Goal: Information Seeking & Learning: Check status

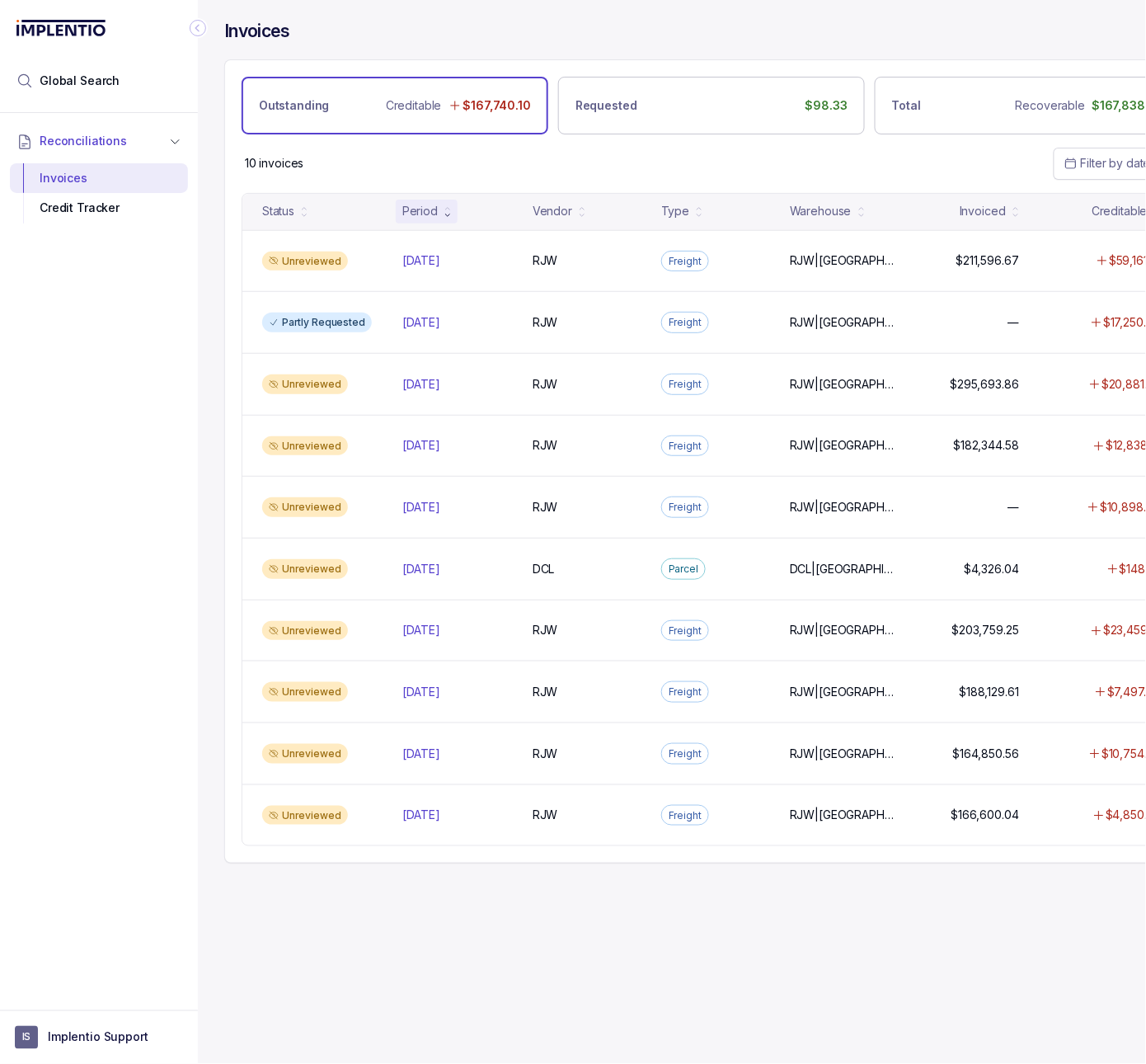
scroll to position [0, 66]
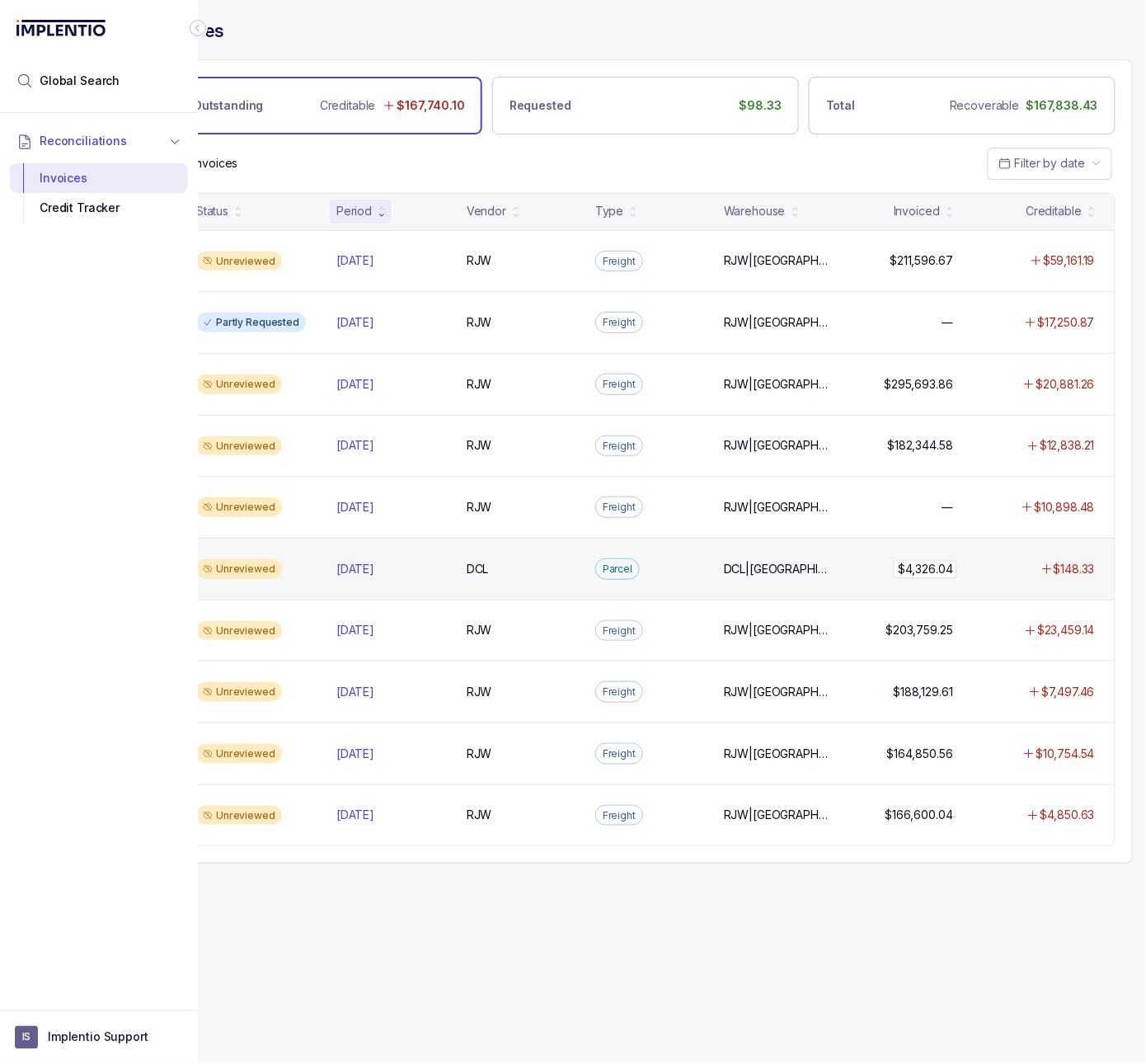
click at [913, 574] on p "$4,326.04" at bounding box center [925, 568] width 63 height 18
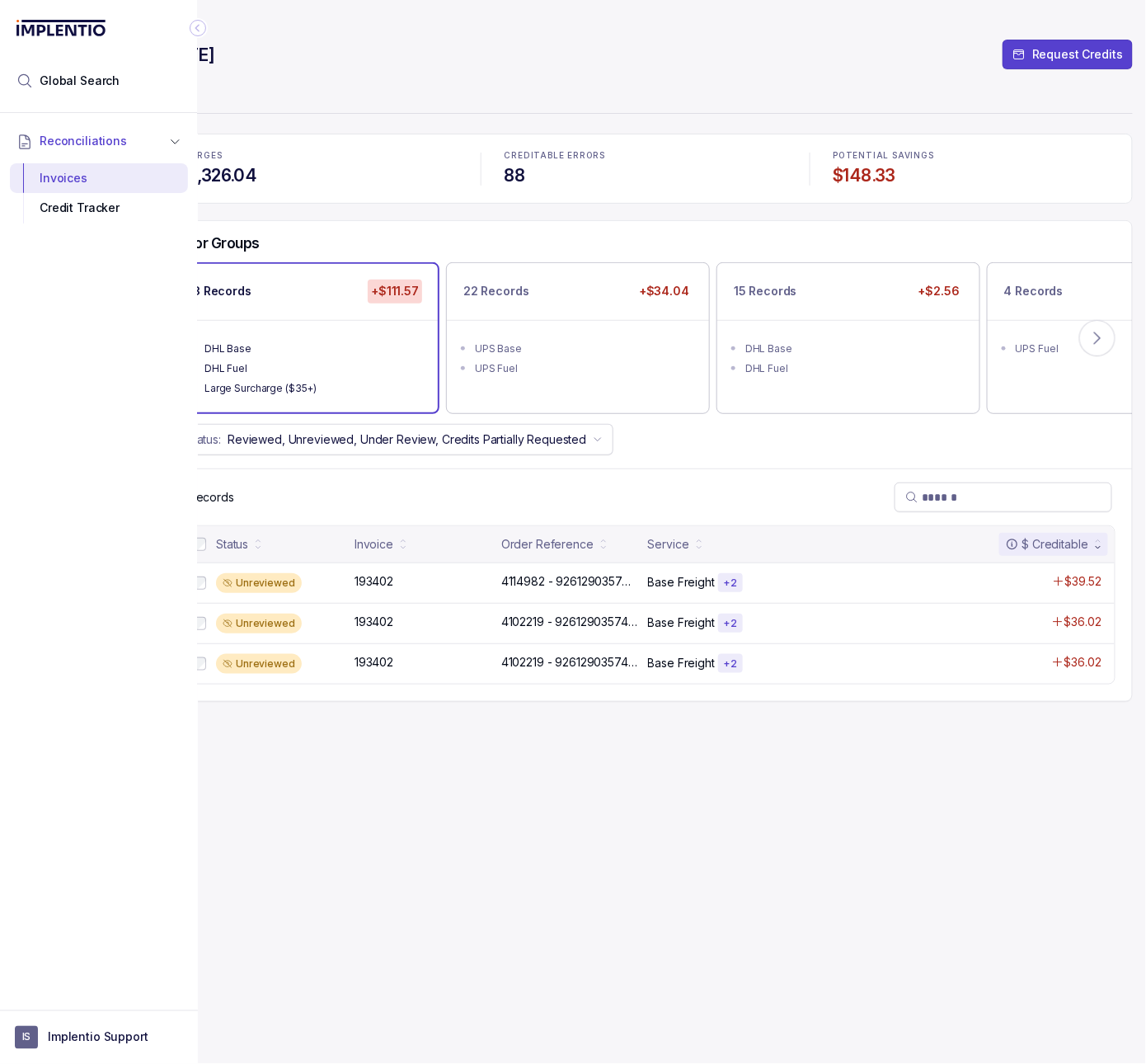
click at [202, 28] on icon "Collapse Icon" at bounding box center [198, 28] width 17 height 17
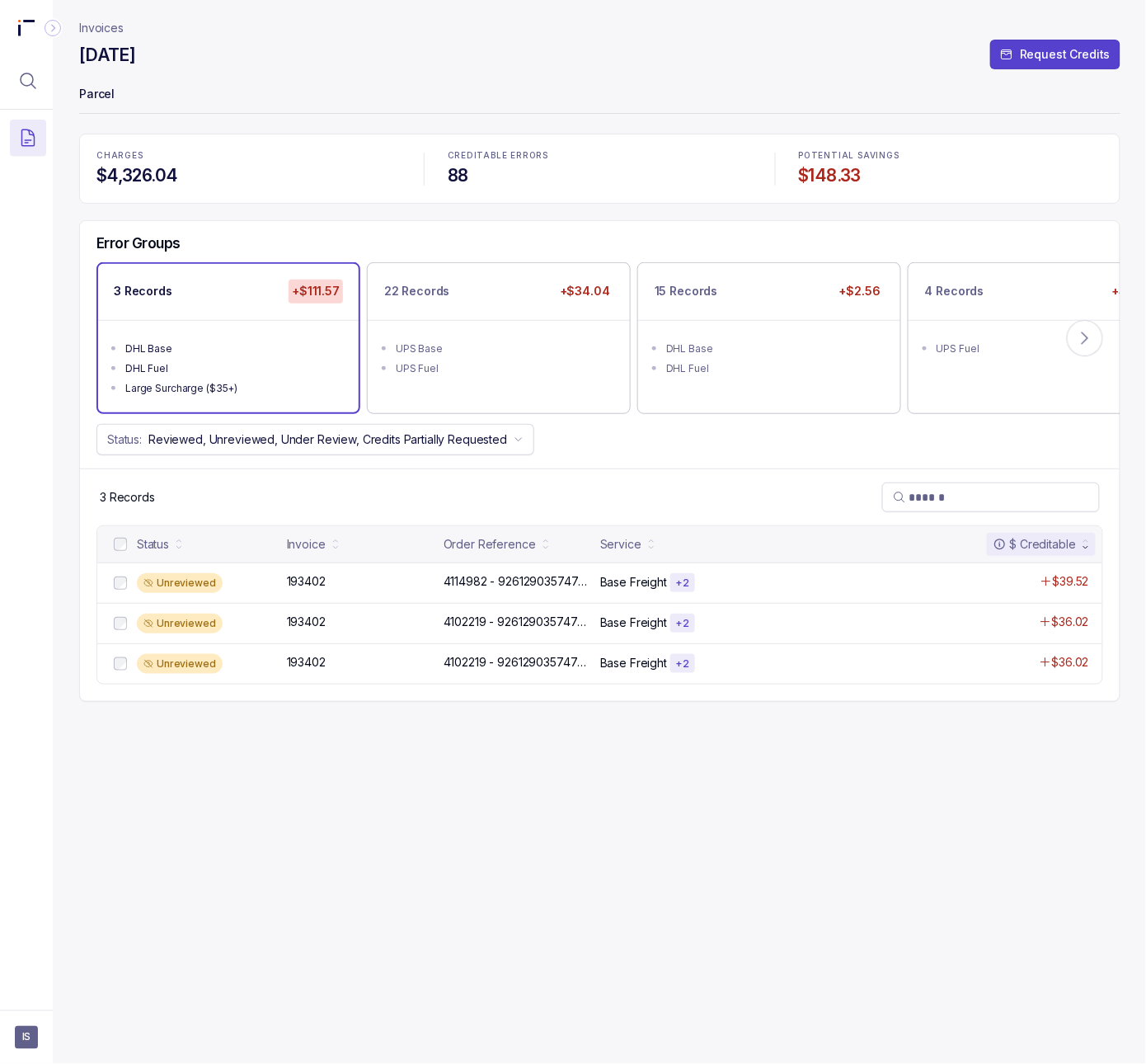
click at [84, 21] on p "Invoices" at bounding box center [102, 28] width 45 height 17
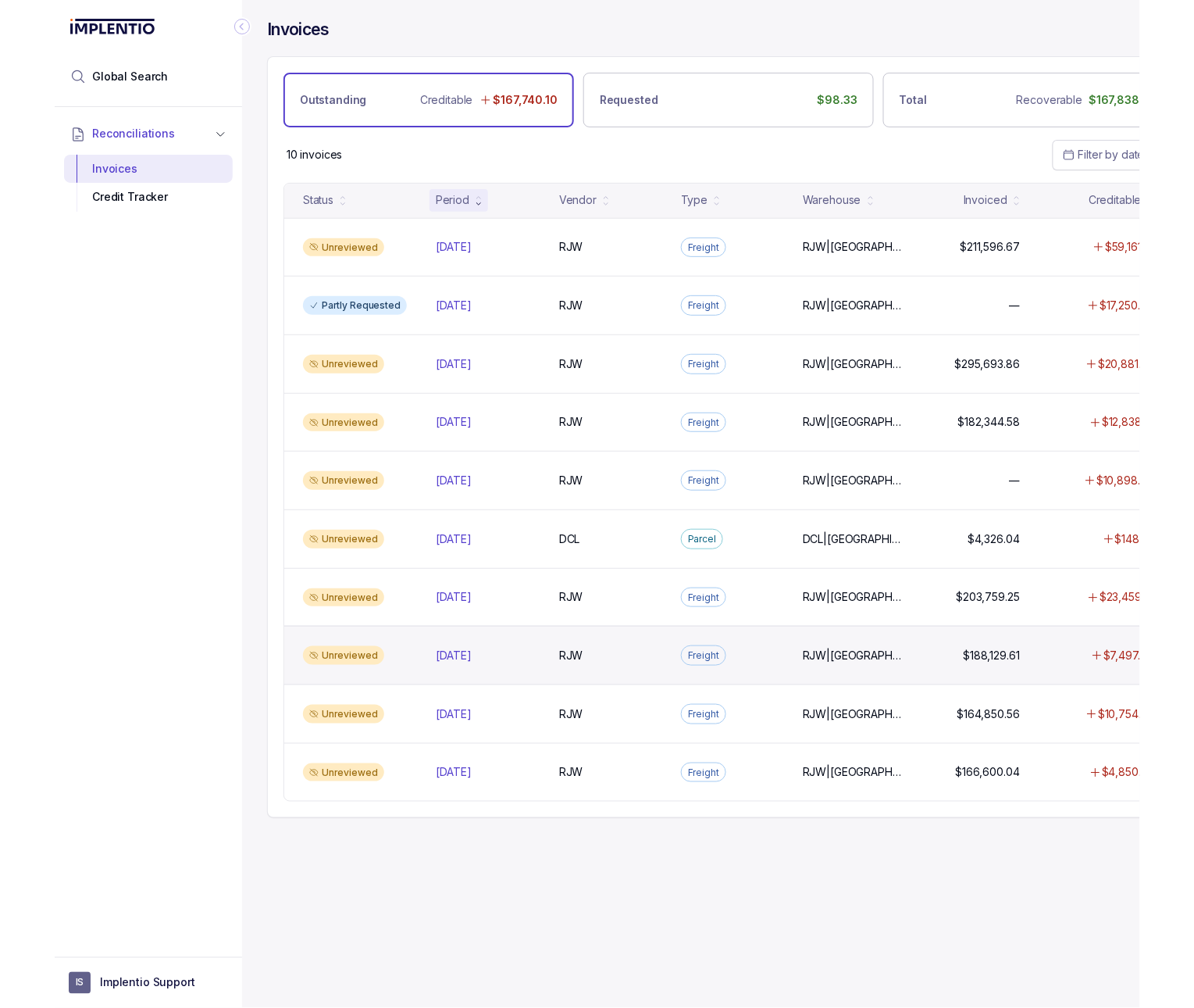
scroll to position [0, 63]
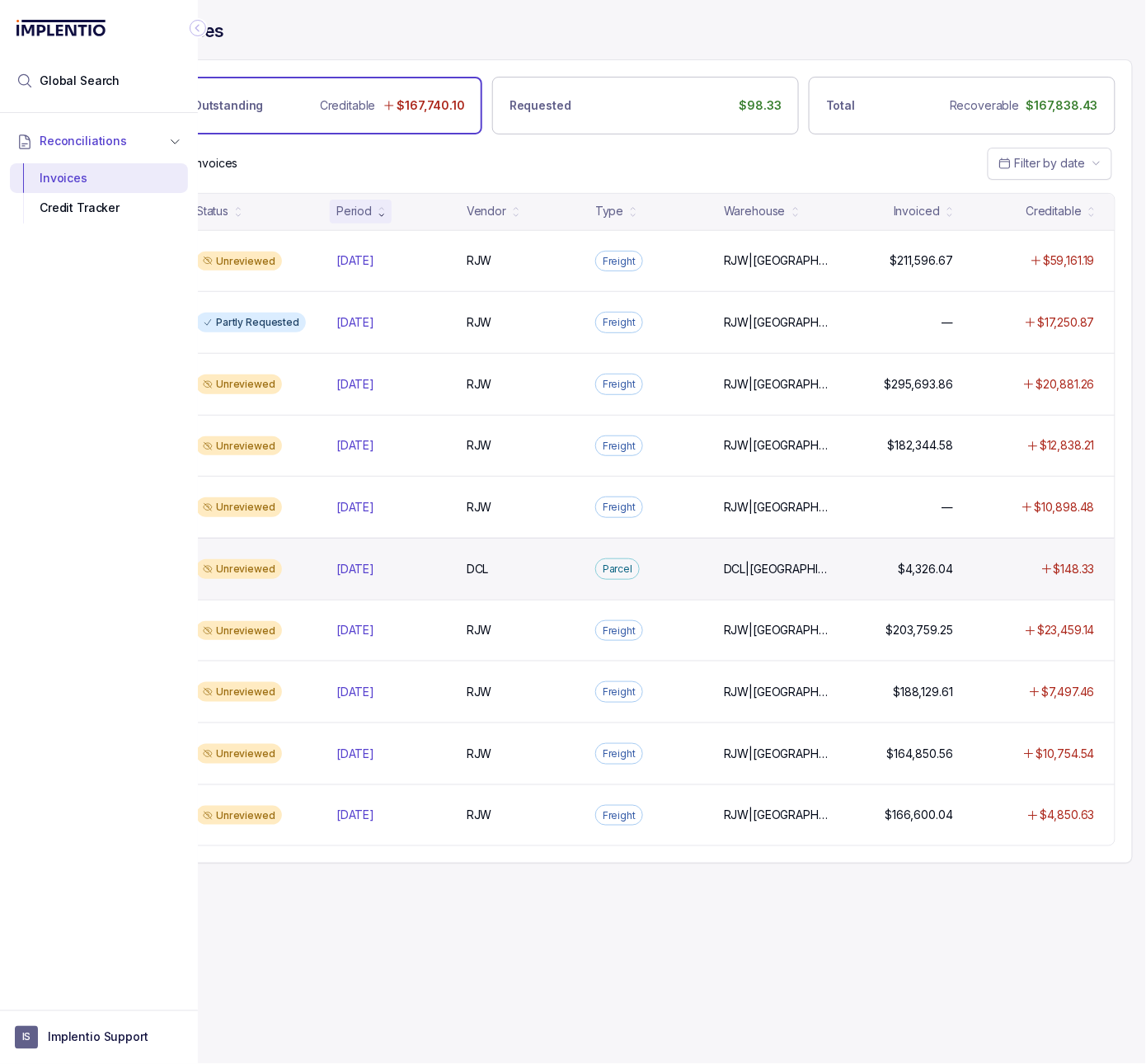
click at [828, 578] on div "DCL|LA, DCL|LN DCL|LA, DCL|LN" at bounding box center [776, 569] width 118 height 17
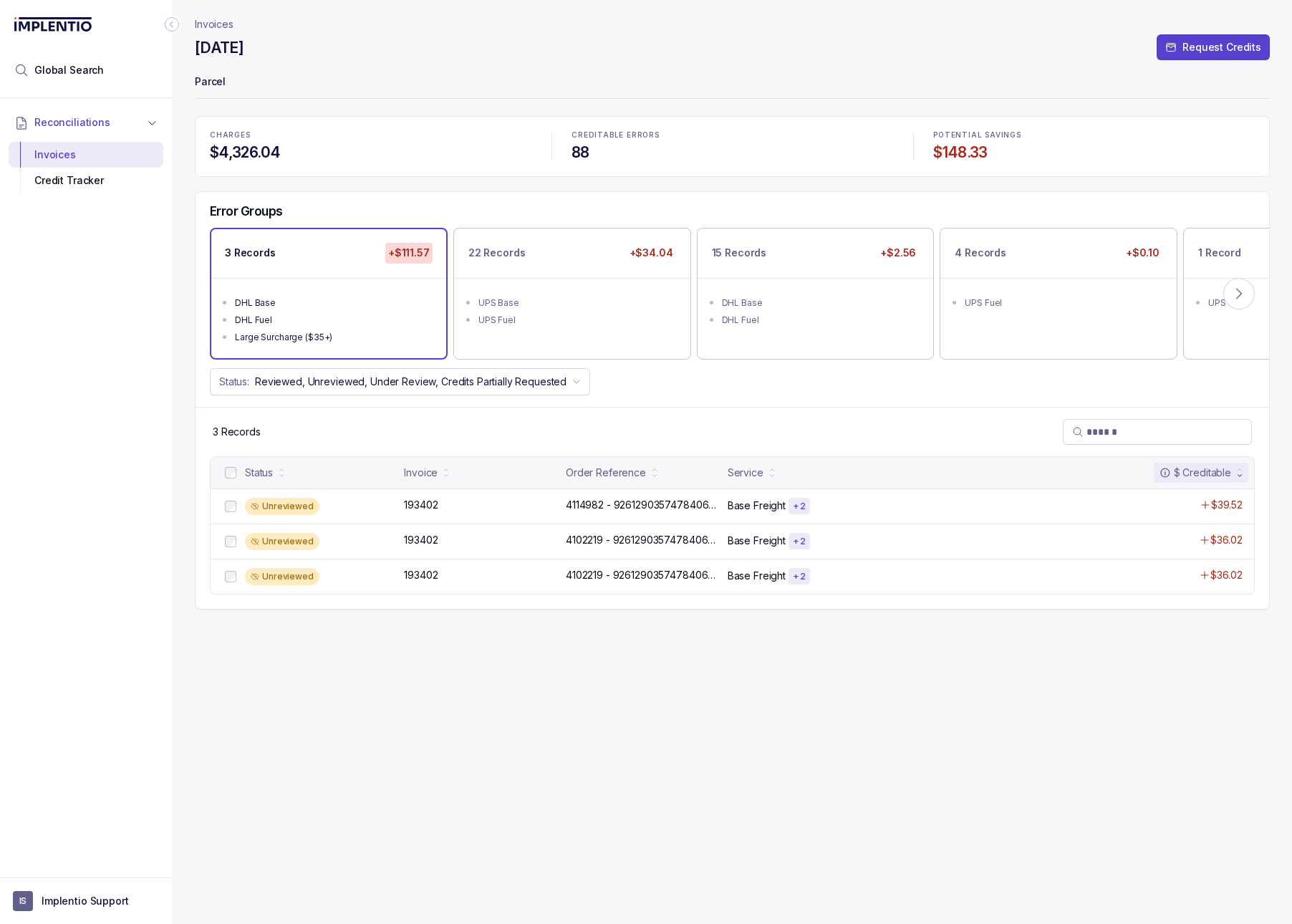
click at [222, 30] on p "Invoices" at bounding box center [214, 24] width 39 height 15
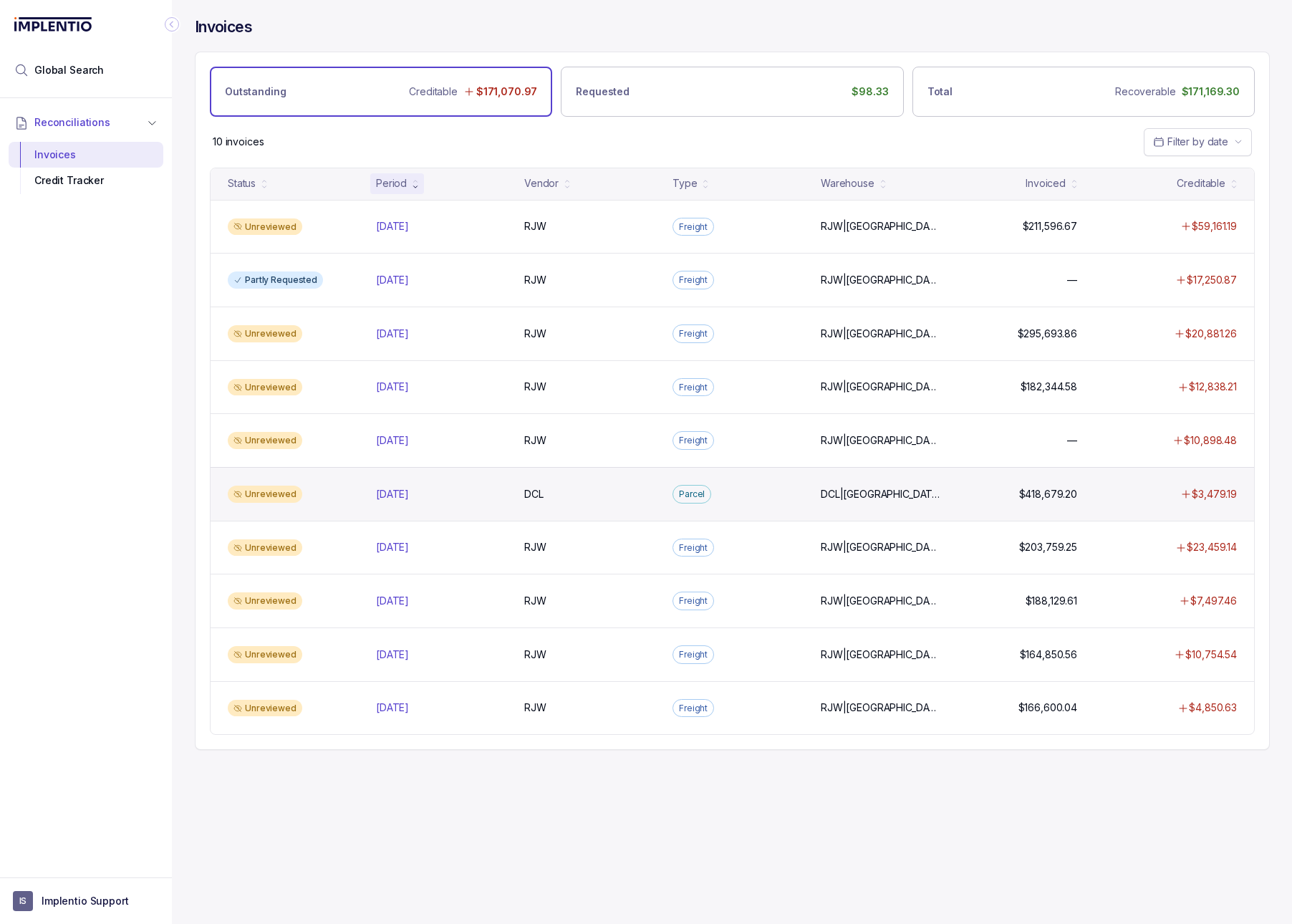
click at [962, 518] on div "Unreviewed [DATE] [DATE] DCL DCL [GEOGRAPHIC_DATA]|[GEOGRAPHIC_DATA], DCL|LN, D…" at bounding box center [731, 494] width 1043 height 53
click at [748, 497] on div "Parcel" at bounding box center [738, 494] width 142 height 19
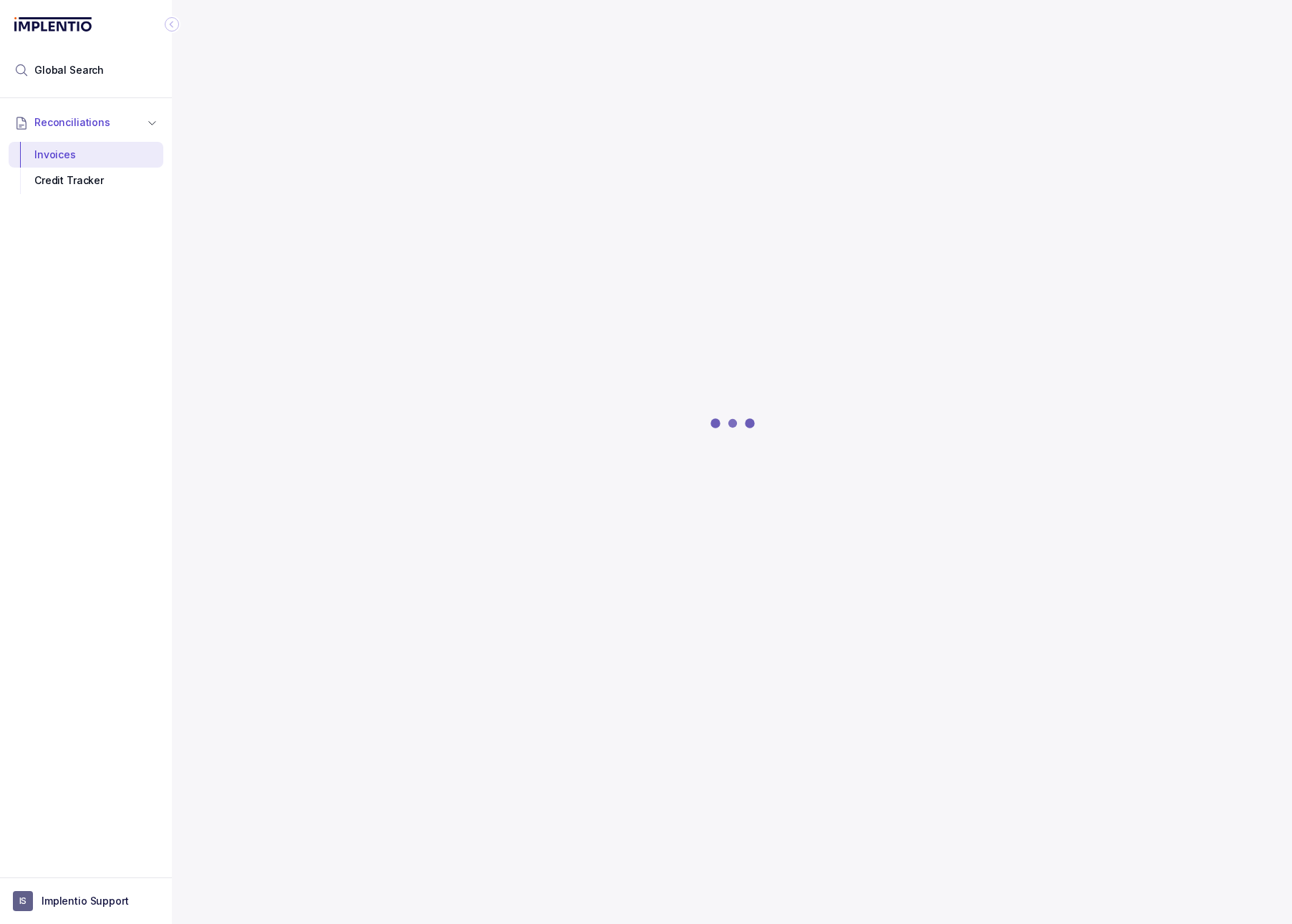
click at [410, 503] on div at bounding box center [732, 422] width 1074 height 614
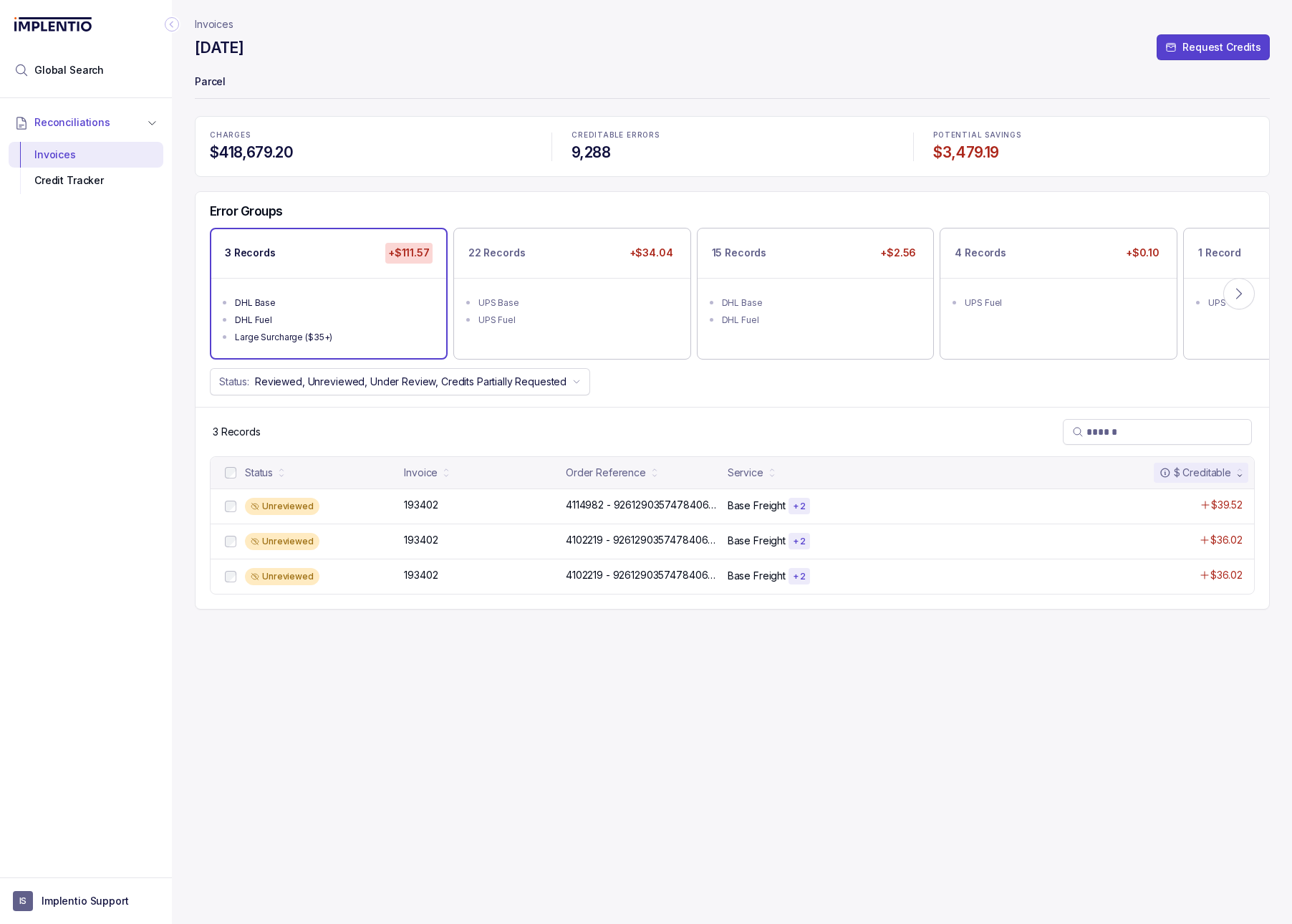
click at [207, 26] on p "Invoices" at bounding box center [214, 24] width 39 height 15
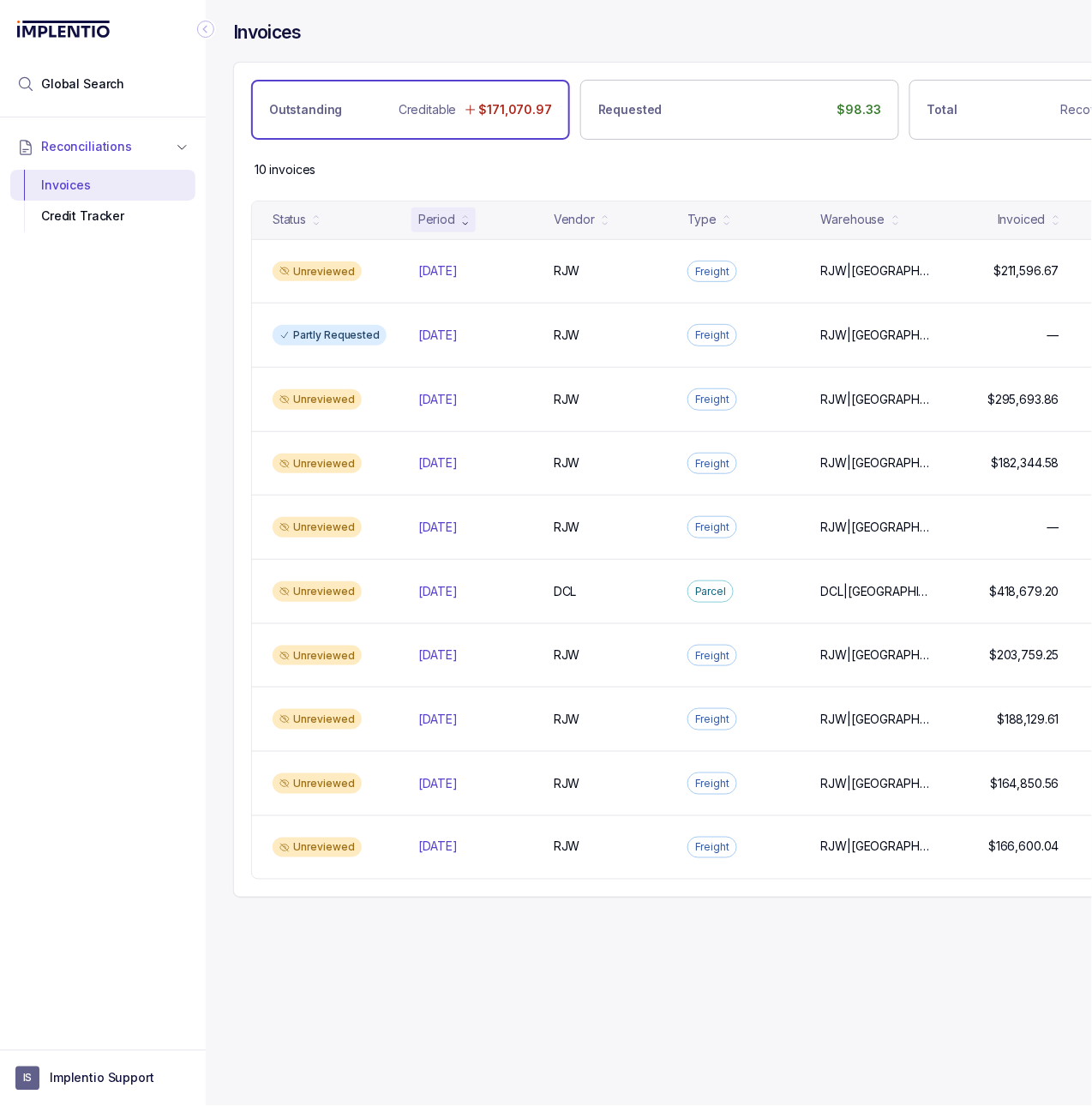
click at [215, 26] on div "Collapse Icon" at bounding box center [205, 28] width 20 height 20
